Goal: Transaction & Acquisition: Purchase product/service

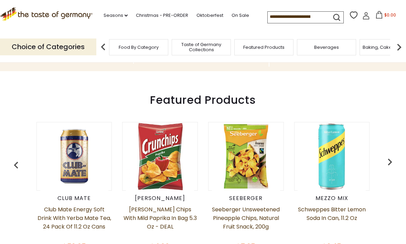
scroll to position [258, 0]
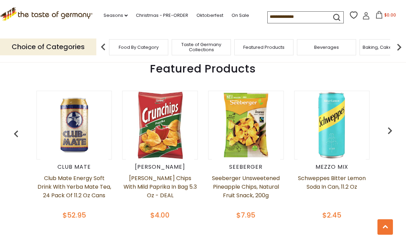
click at [387, 133] on img "button" at bounding box center [390, 131] width 14 height 14
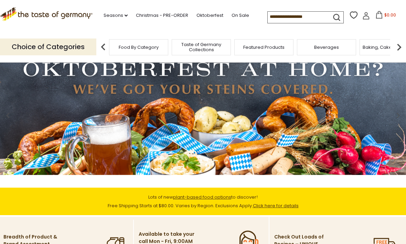
scroll to position [0, 0]
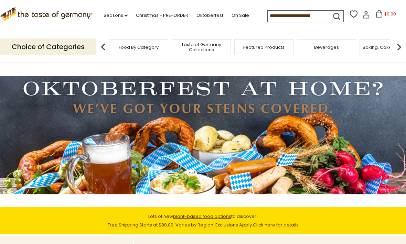
click at [174, 47] on span "Taste of Germany Collections" at bounding box center [201, 47] width 55 height 10
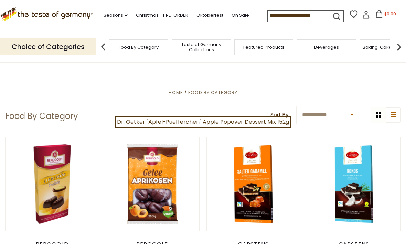
click at [106, 43] on img at bounding box center [103, 47] width 14 height 14
click at [63, 49] on p "Choice of Categories" at bounding box center [48, 47] width 96 height 17
click at [103, 47] on img at bounding box center [103, 47] width 14 height 14
click at [69, 41] on p "Choice of Categories" at bounding box center [48, 47] width 96 height 17
click at [39, 42] on p "Choice of Categories" at bounding box center [48, 47] width 96 height 17
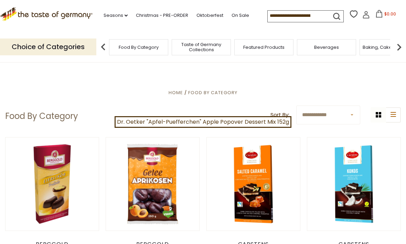
click at [39, 42] on p "Choice of Categories" at bounding box center [48, 47] width 96 height 17
click at [285, 18] on input at bounding box center [297, 16] width 58 height 10
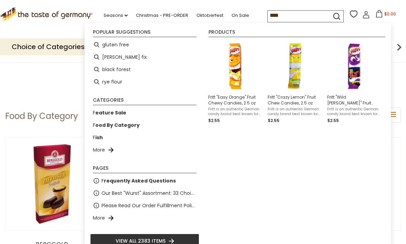
type input "*****"
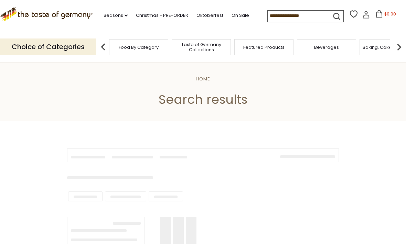
type input "*****"
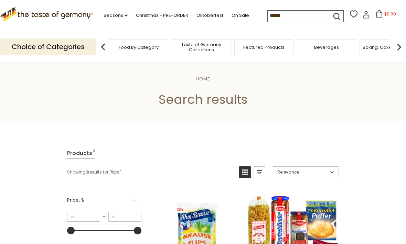
click at [174, 48] on span "Taste of Germany Collections" at bounding box center [201, 47] width 55 height 10
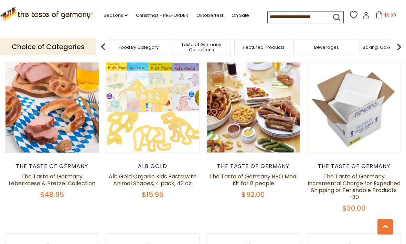
scroll to position [385, 0]
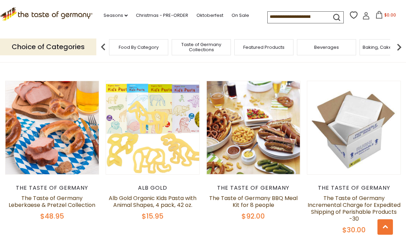
click at [66, 197] on link "The Taste of Germany Leberkaese & Pretzel Collection" at bounding box center [52, 201] width 87 height 15
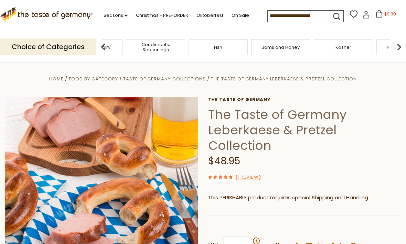
click at [183, 45] on span "Condiments, Seasonings" at bounding box center [155, 47] width 55 height 10
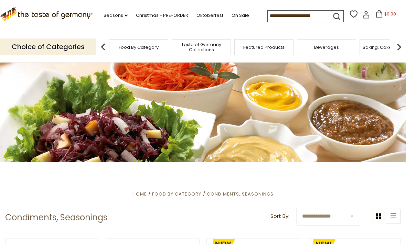
click at [398, 48] on img at bounding box center [399, 47] width 14 height 14
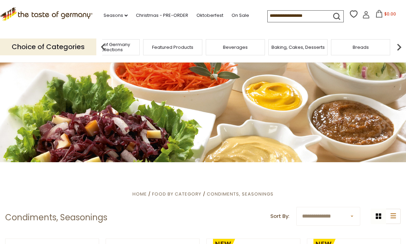
click at [402, 50] on img at bounding box center [399, 47] width 14 height 14
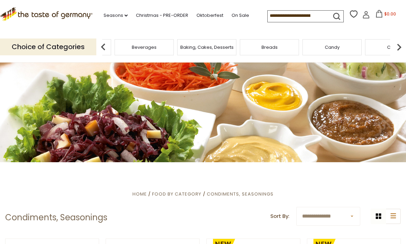
click at [402, 45] on img at bounding box center [399, 47] width 14 height 14
click at [401, 47] on img at bounding box center [399, 47] width 14 height 14
click at [64, 43] on p "Choice of Categories" at bounding box center [48, 47] width 96 height 17
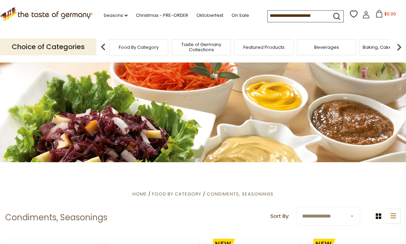
click at [85, 43] on p "Choice of Categories" at bounding box center [48, 47] width 96 height 17
click at [85, 46] on p "Choice of Categories" at bounding box center [48, 47] width 96 height 17
click at [116, 16] on link "Seasons dropdown_arrow" at bounding box center [116, 16] width 24 height 8
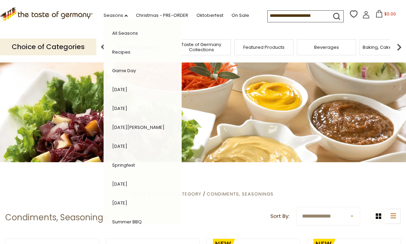
click at [204, 15] on link "Oktoberfest" at bounding box center [209, 16] width 27 height 8
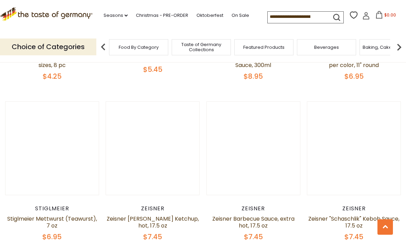
scroll to position [1533, 0]
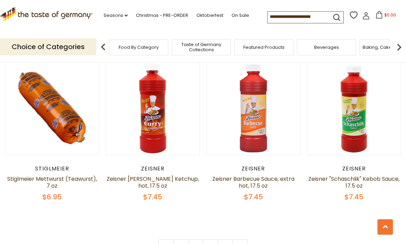
click at [197, 244] on link "2" at bounding box center [195, 246] width 15 height 15
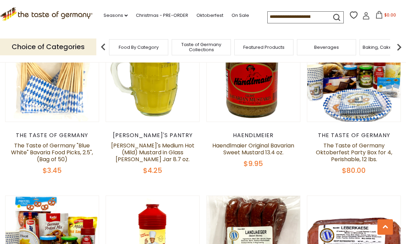
scroll to position [377, 0]
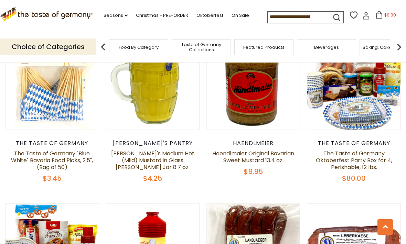
click at [263, 150] on link "Haendlmaier Original Bavarian Sweet Mustard 13.4 oz." at bounding box center [253, 157] width 82 height 15
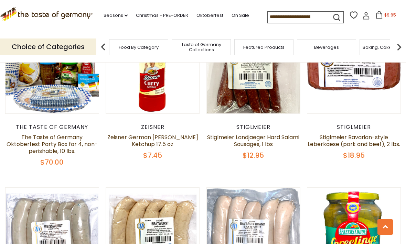
scroll to position [529, 0]
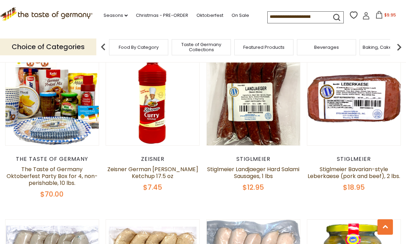
click at [158, 172] on link "Zeisner German [PERSON_NAME] Ketchup 17.5 oz" at bounding box center [152, 172] width 91 height 15
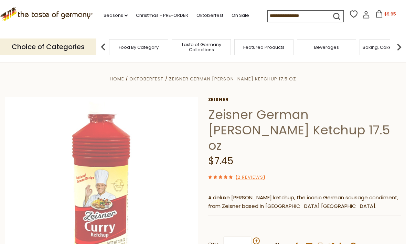
scroll to position [35, 0]
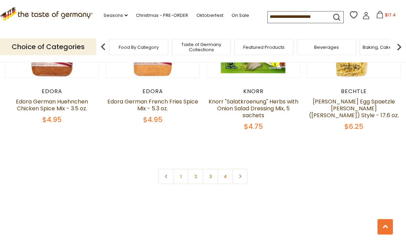
scroll to position [1641, 0]
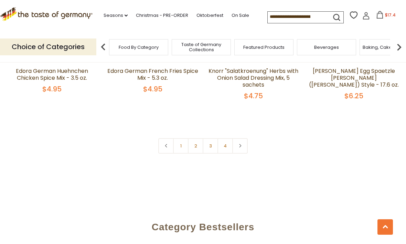
click at [243, 138] on link at bounding box center [239, 145] width 15 height 15
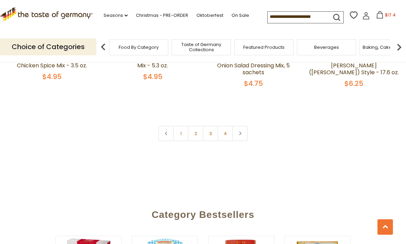
scroll to position [1665, 0]
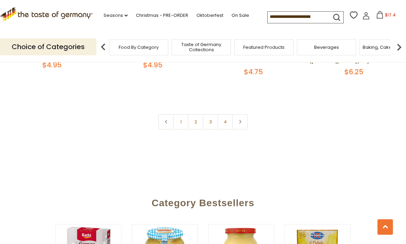
click at [197, 114] on link "2" at bounding box center [195, 121] width 15 height 15
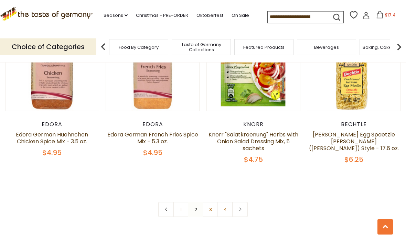
scroll to position [1569, 0]
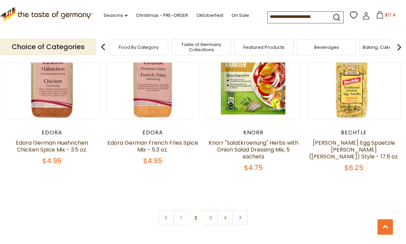
click at [226, 210] on link "4" at bounding box center [224, 217] width 15 height 15
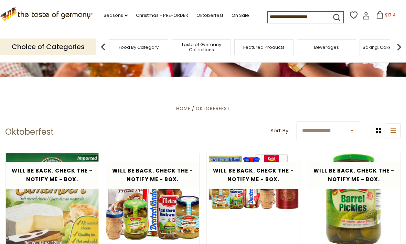
scroll to position [85, 0]
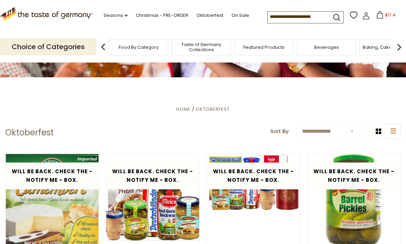
click at [268, 14] on input at bounding box center [297, 17] width 58 height 10
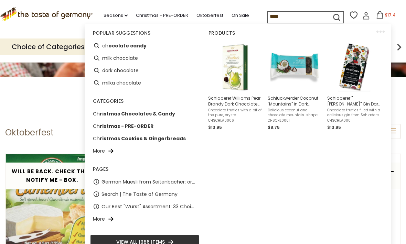
type input "*****"
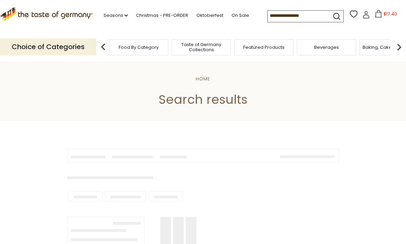
type input "*****"
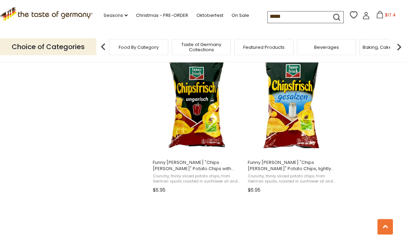
scroll to position [589, 0]
click at [193, 166] on span "Funny [PERSON_NAME] "Chips [PERSON_NAME]" Potato Chips with [PERSON_NAME], 5.3 …" at bounding box center [197, 166] width 89 height 12
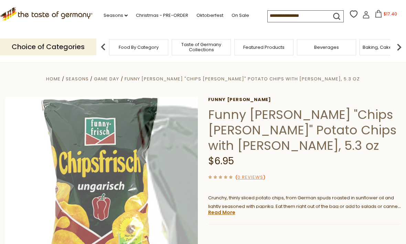
scroll to position [58, 0]
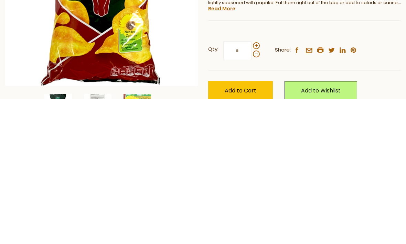
click at [258, 188] on span at bounding box center [256, 191] width 7 height 7
click at [251, 187] on input "*" at bounding box center [237, 196] width 28 height 19
click at [256, 196] on span at bounding box center [256, 199] width 7 height 7
click at [251, 187] on input "*" at bounding box center [237, 196] width 28 height 19
type input "*"
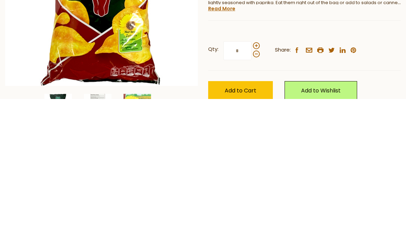
click at [257, 227] on button "Add to Cart" at bounding box center [240, 236] width 65 height 19
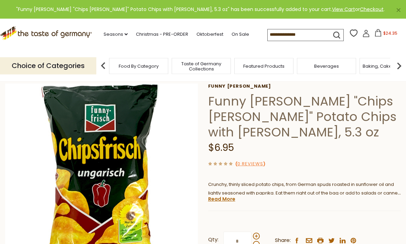
scroll to position [0, 0]
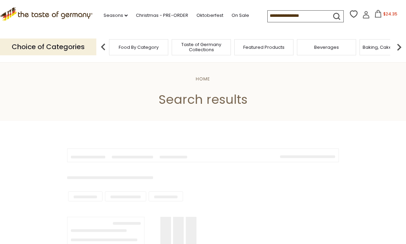
scroll to position [612, 0]
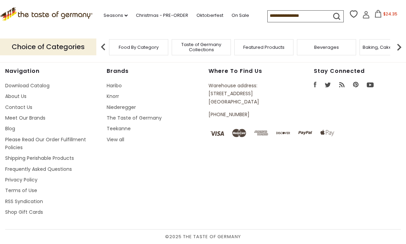
type input "*****"
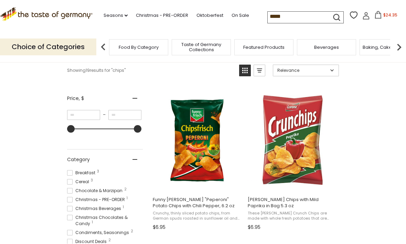
scroll to position [111, 0]
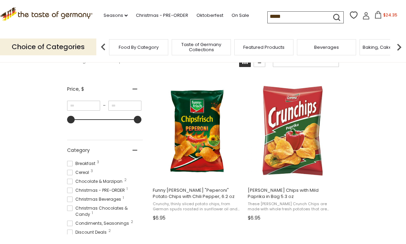
click at [207, 165] on img "Funny Frisch" at bounding box center [197, 130] width 91 height 91
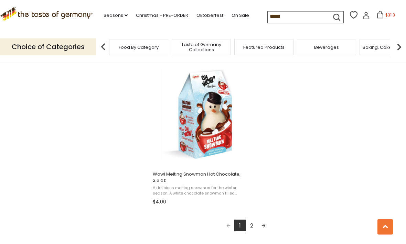
click at [264, 224] on link "Next page" at bounding box center [264, 226] width 12 height 12
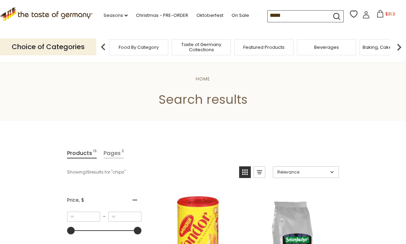
click at [268, 13] on input "*****" at bounding box center [297, 16] width 58 height 10
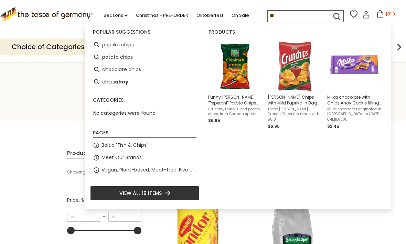
type input "*"
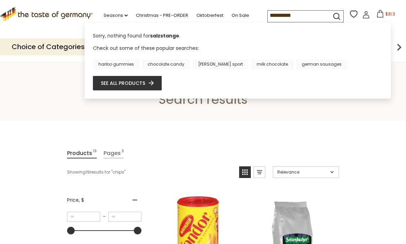
type input "**********"
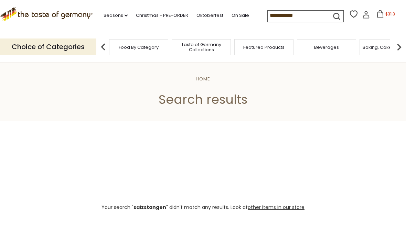
click at [285, 15] on input "**********" at bounding box center [297, 16] width 58 height 10
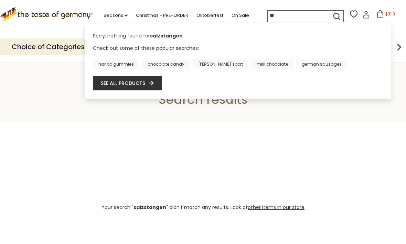
type input "*"
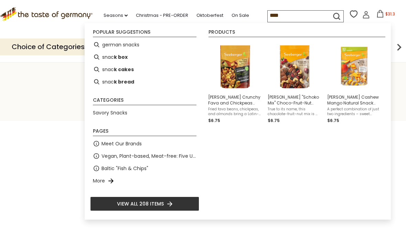
type input "*****"
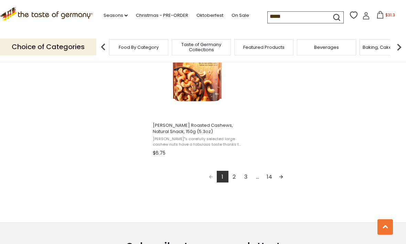
scroll to position [1235, 0]
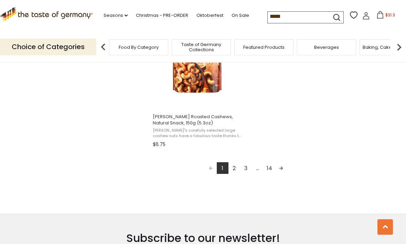
click at [238, 169] on link "2" at bounding box center [234, 168] width 12 height 12
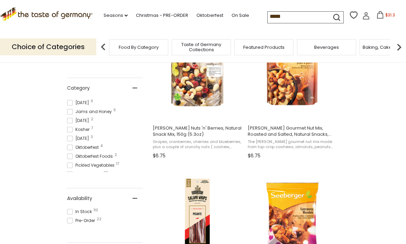
scroll to position [227, 0]
click at [71, 143] on span at bounding box center [70, 146] width 6 height 6
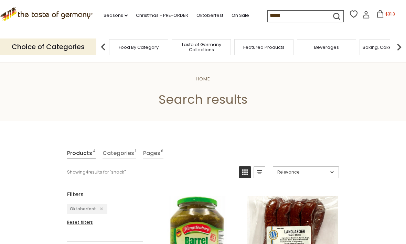
click at [292, 14] on input "*****" at bounding box center [297, 16] width 58 height 10
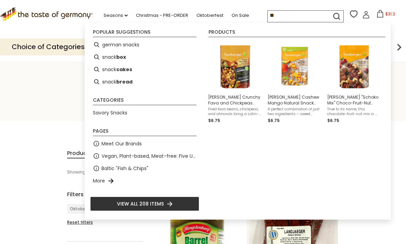
type input "*"
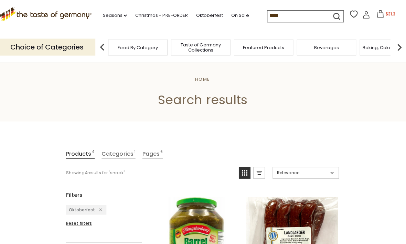
click at [359, 95] on h1 "Search results" at bounding box center [202, 99] width 363 height 15
click at [359, 44] on div "Baking, Cakes, Desserts" at bounding box center [388, 47] width 59 height 16
click at [101, 45] on img at bounding box center [103, 47] width 14 height 14
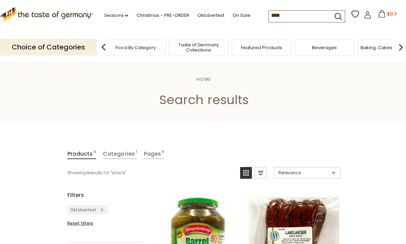
click at [269, 11] on input "*****" at bounding box center [297, 16] width 58 height 10
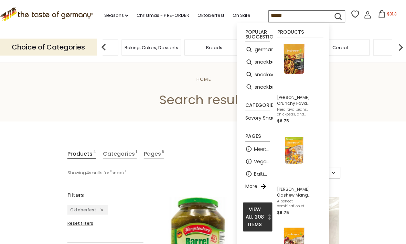
click at [281, 17] on input "*****" at bounding box center [297, 16] width 58 height 10
type input "*"
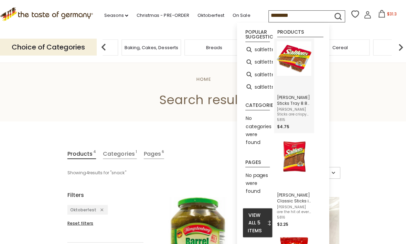
type input "********"
click at [299, 62] on img "Lorenz Saltletts Sticks Tray 8.8 oz" at bounding box center [293, 58] width 34 height 34
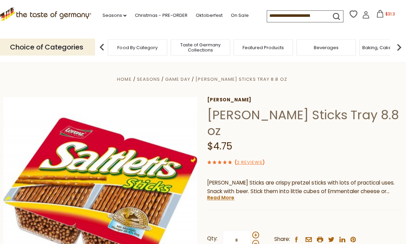
click at [280, 16] on input at bounding box center [297, 16] width 58 height 10
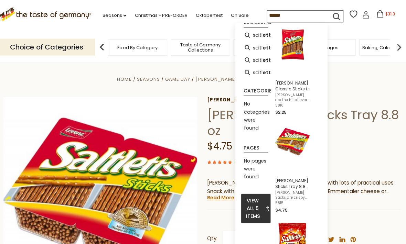
scroll to position [14, 0]
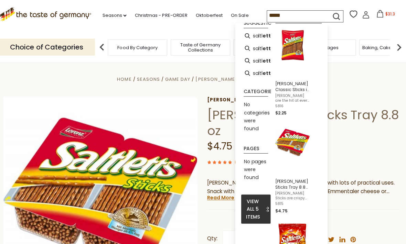
type input "*****"
click at [297, 43] on img "Lorenz Saltletts Classic Sticks in Bag 2.62 oz" at bounding box center [293, 45] width 34 height 34
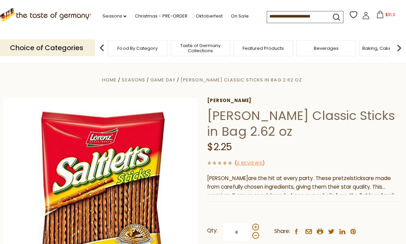
click at [203, 14] on link "Oktoberfest" at bounding box center [209, 16] width 27 height 8
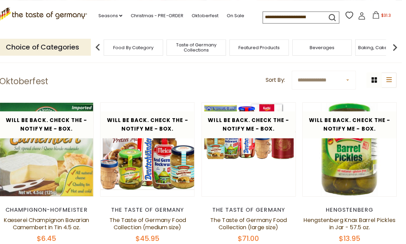
scroll to position [132, 2]
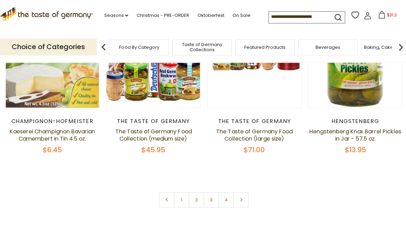
click at [197, 201] on link "2" at bounding box center [195, 199] width 15 height 15
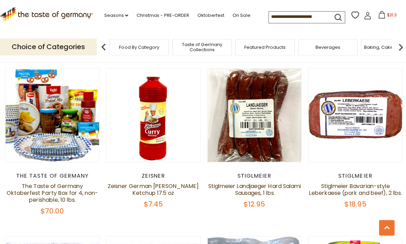
scroll to position [534, 0]
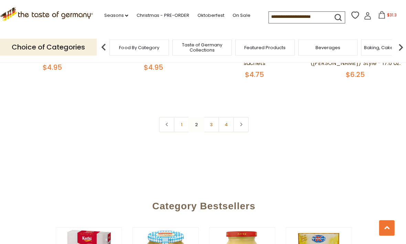
click at [213, 117] on link "3" at bounding box center [210, 124] width 15 height 15
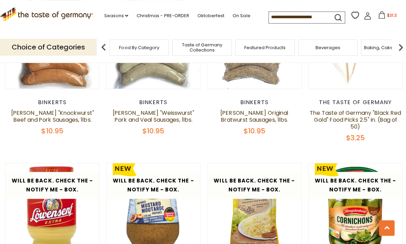
scroll to position [1067, 0]
